Goal: Navigation & Orientation: Find specific page/section

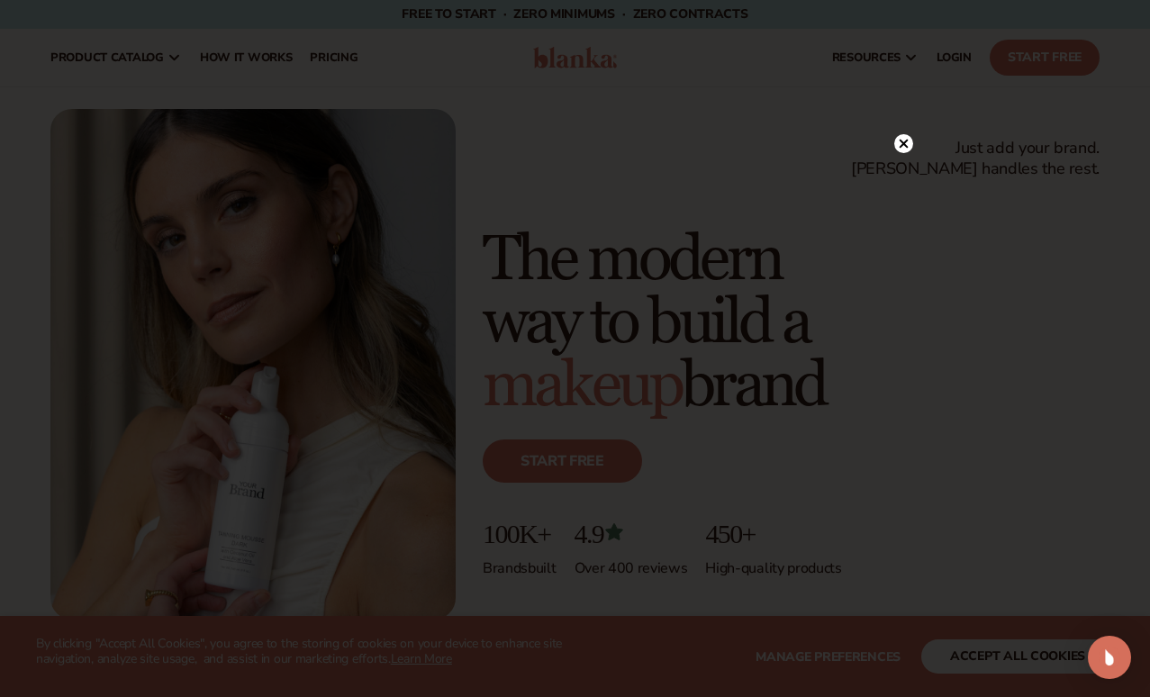
click at [907, 146] on circle at bounding box center [904, 143] width 19 height 19
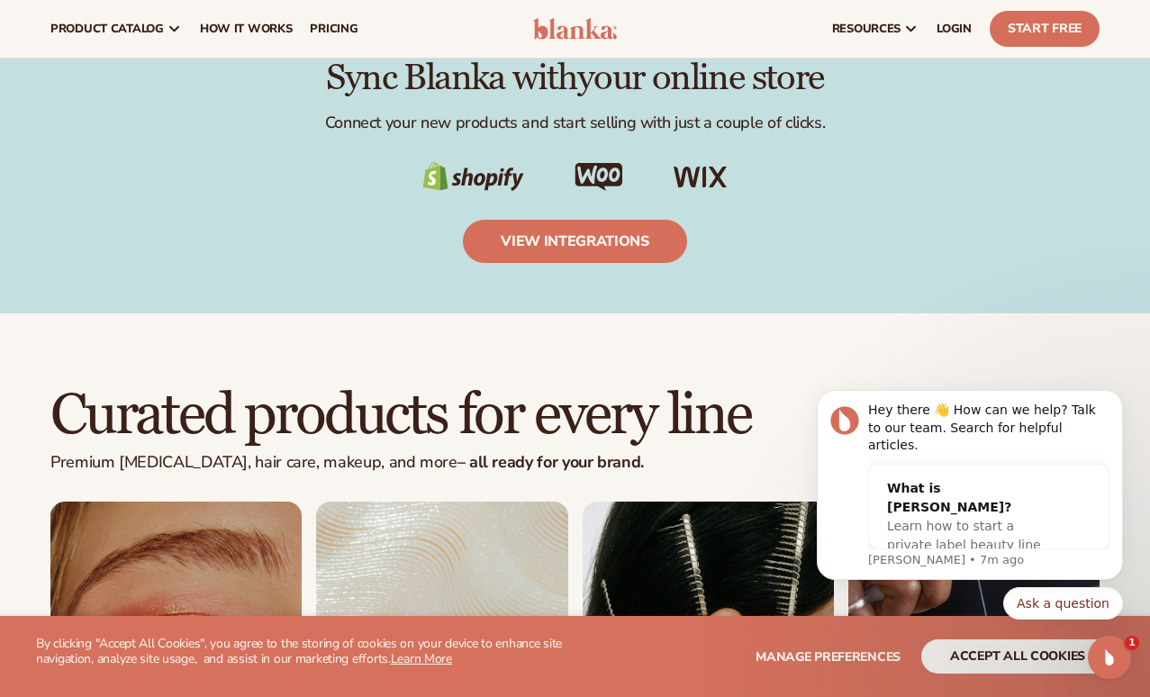
scroll to position [2697, 0]
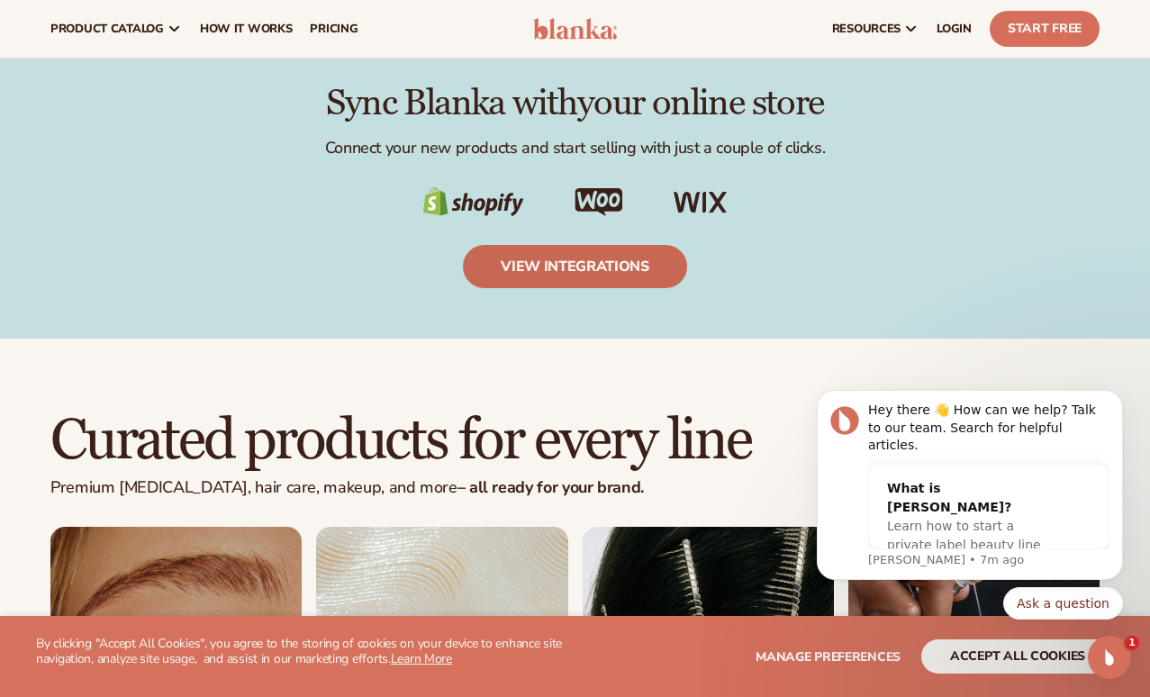
click at [586, 285] on link "view integrations" at bounding box center [575, 266] width 224 height 43
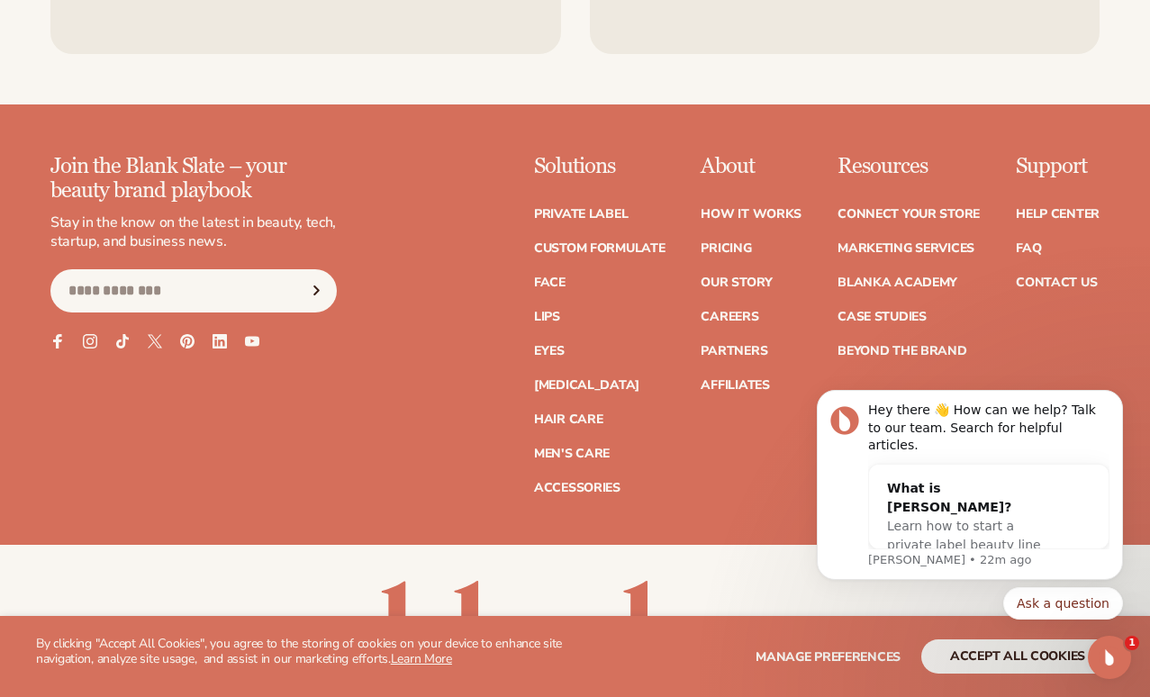
scroll to position [7307, 0]
